Goal: Find specific page/section: Find specific page/section

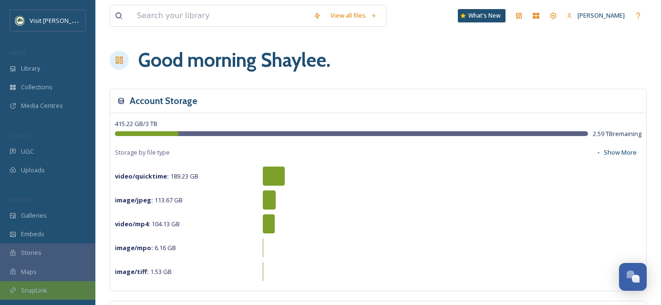
click at [47, 287] on div "SnapLink" at bounding box center [47, 290] width 95 height 19
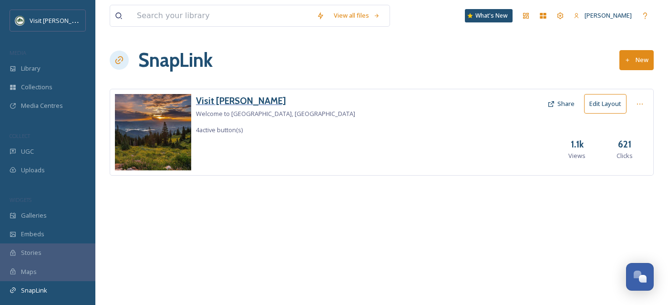
click at [230, 102] on h3 "Visit [PERSON_NAME]" at bounding box center [275, 101] width 159 height 14
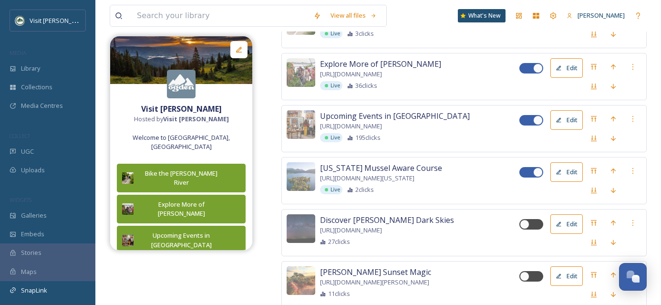
scroll to position [194, 0]
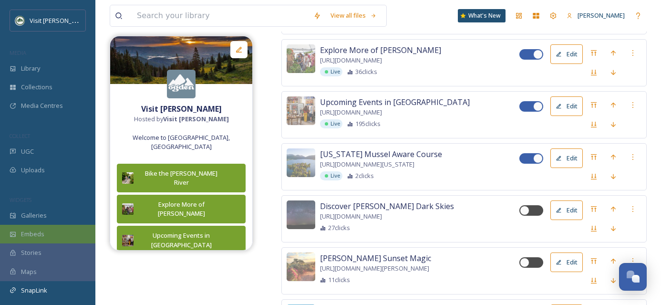
click at [48, 225] on div "Embeds" at bounding box center [47, 234] width 95 height 19
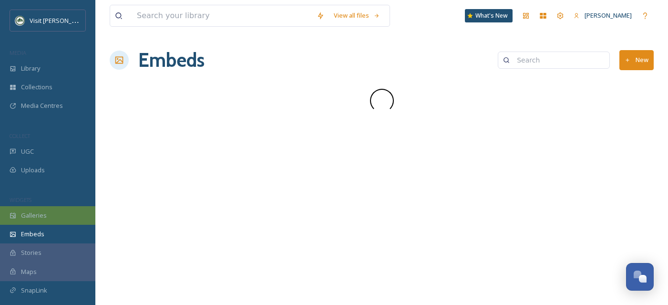
click at [47, 220] on div "Galleries" at bounding box center [47, 215] width 95 height 19
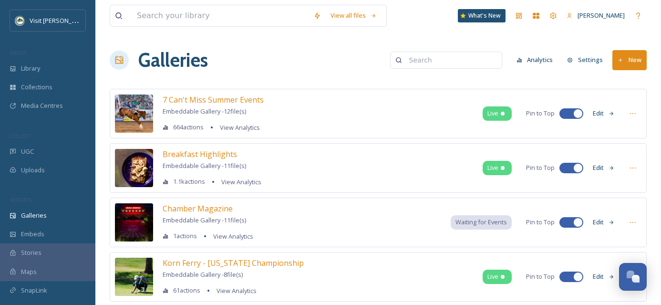
click at [471, 222] on span "Waiting for Events" at bounding box center [480, 221] width 51 height 9
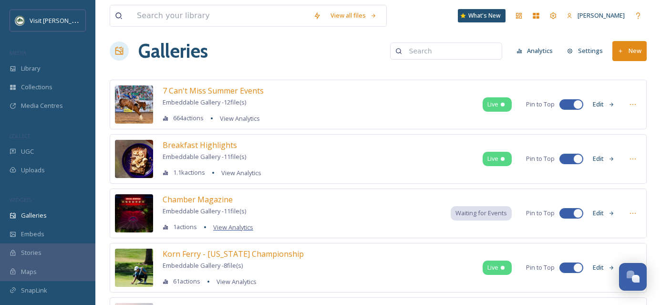
scroll to position [10, 0]
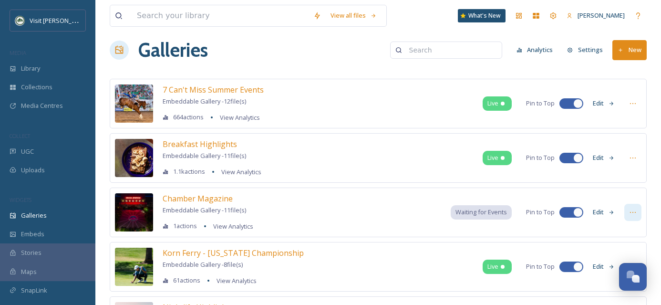
click at [629, 211] on icon at bounding box center [633, 212] width 8 height 8
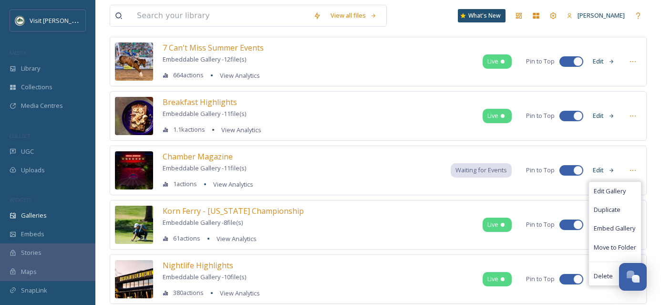
scroll to position [53, 0]
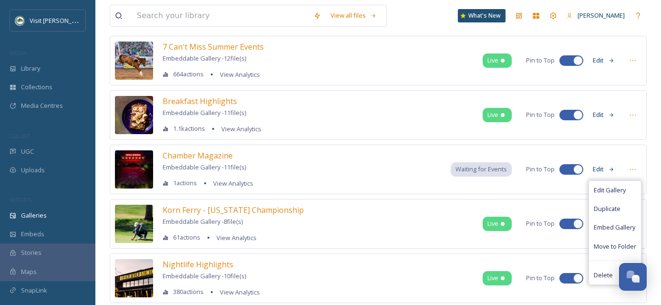
click at [350, 179] on div "Chamber Magazine Embeddable Gallery - 11 file(s) 1 actions View Analytics Waiti…" at bounding box center [378, 169] width 537 height 50
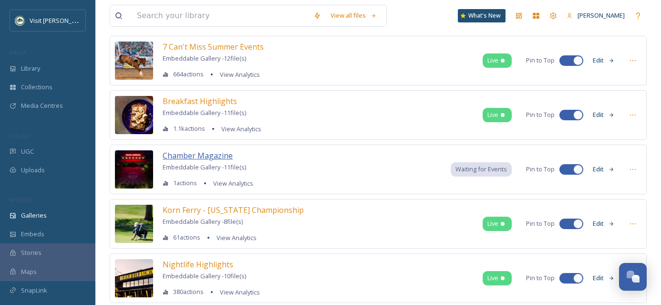
click at [215, 158] on span "Chamber Magazine" at bounding box center [198, 155] width 70 height 10
